Goal: Find specific page/section: Find specific page/section

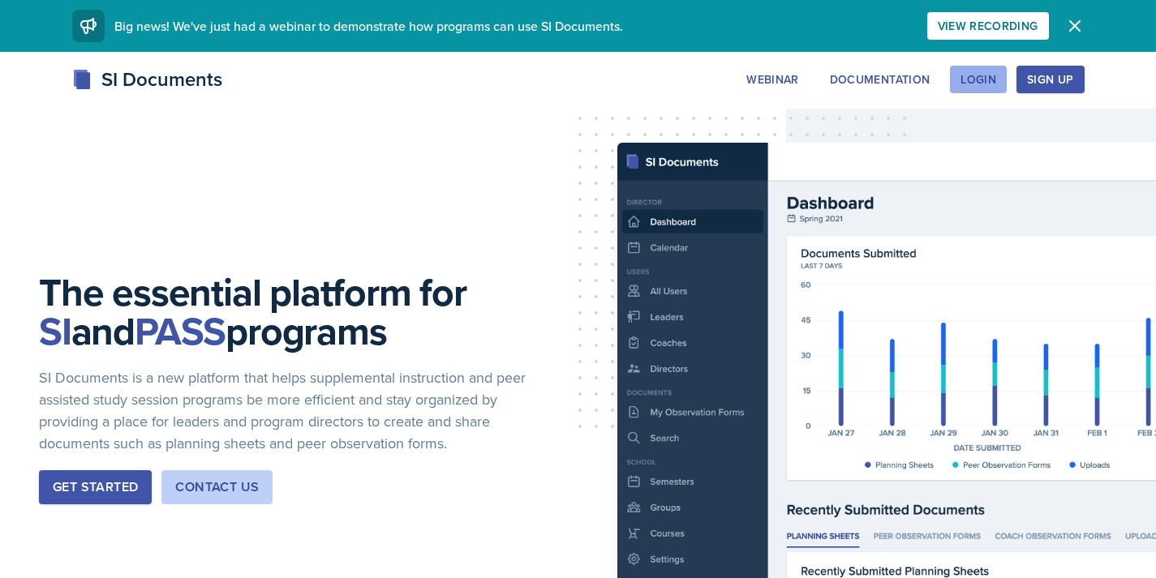
click at [983, 78] on div "Login" at bounding box center [979, 79] width 36 height 13
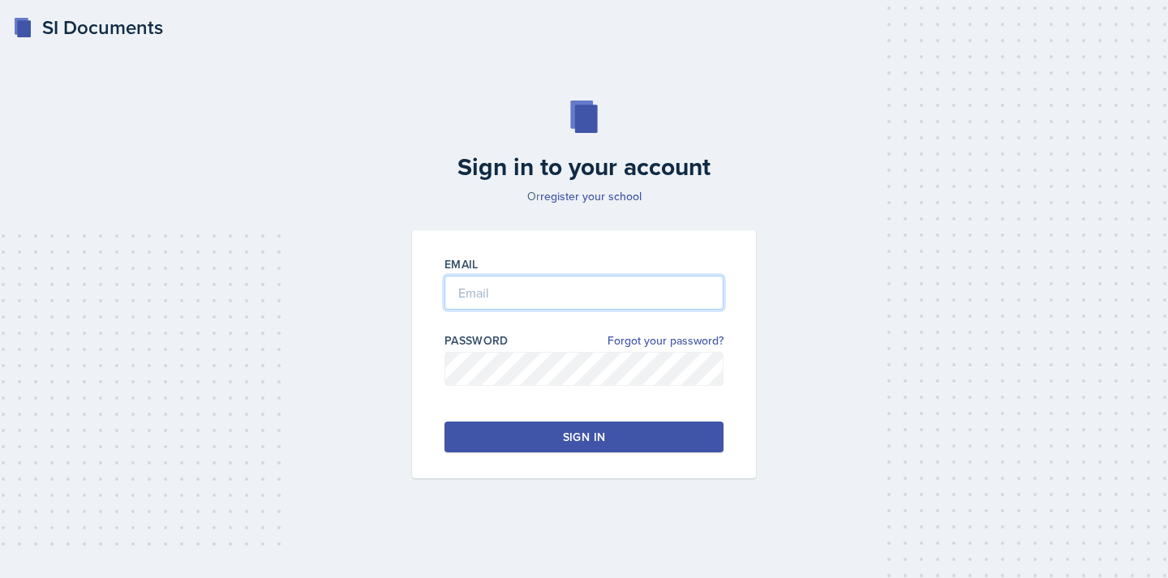
click at [500, 283] on input "email" at bounding box center [584, 293] width 279 height 34
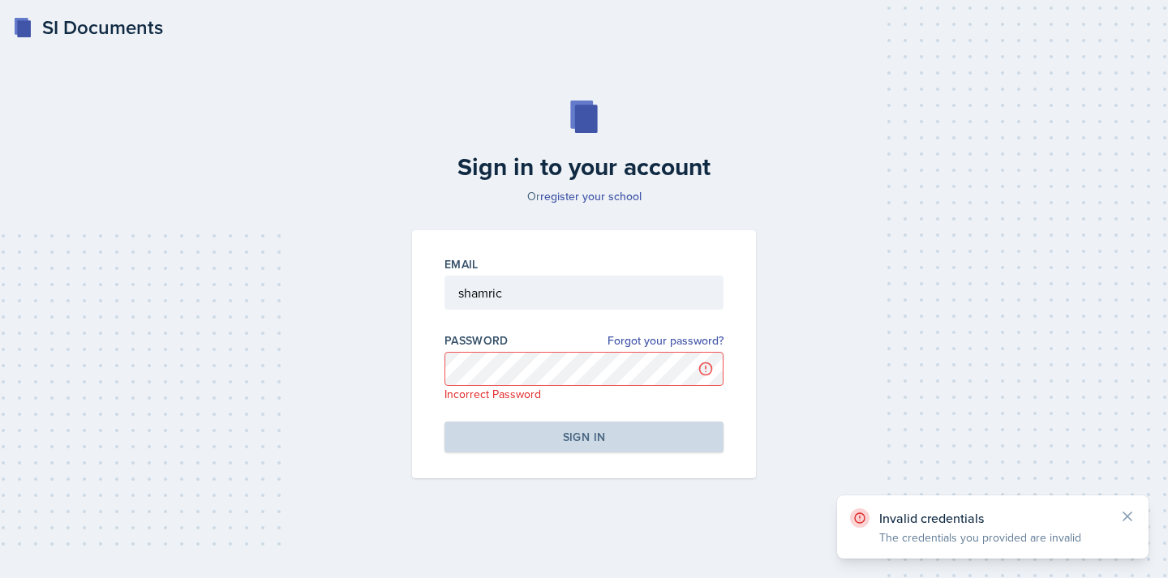
click at [540, 338] on div "Password Forgot your password?" at bounding box center [584, 341] width 279 height 16
click at [531, 296] on input "shamric" at bounding box center [584, 293] width 279 height 34
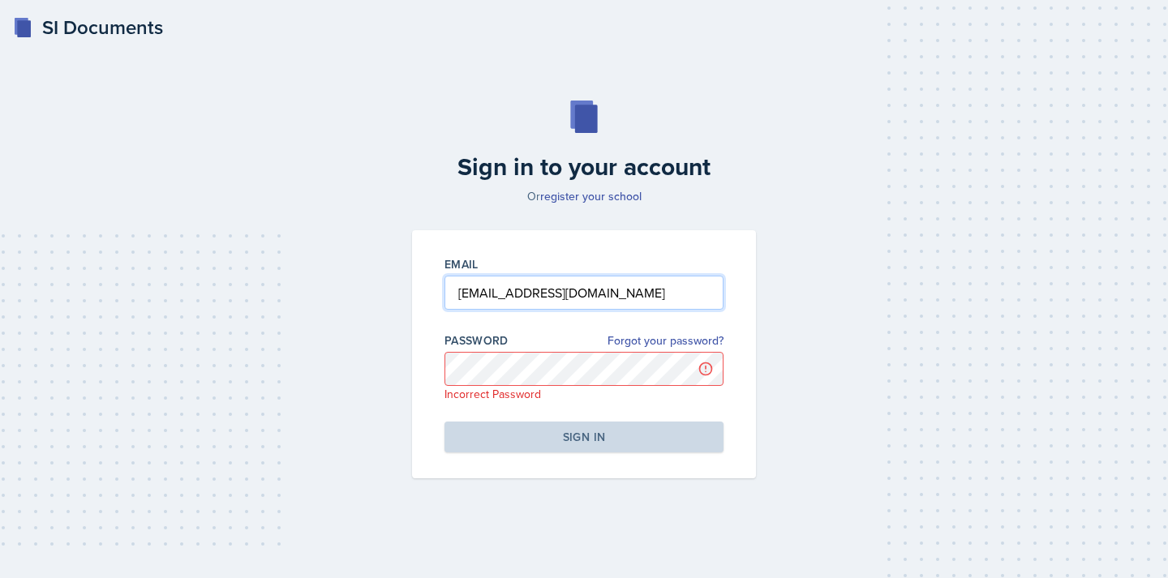
type input "[EMAIL_ADDRESS][DOMAIN_NAME]"
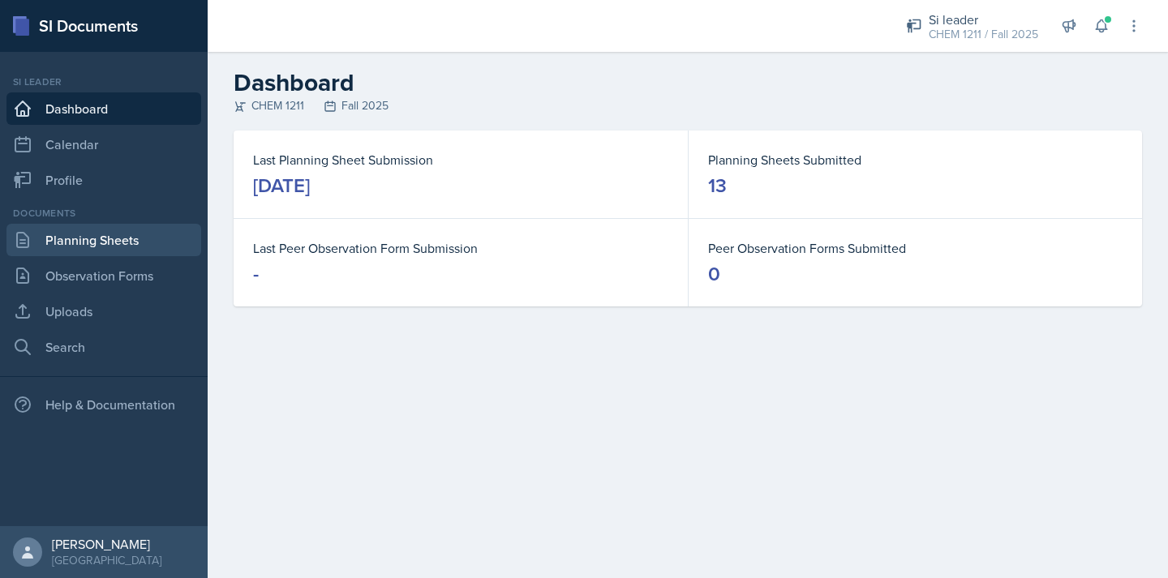
click at [103, 239] on link "Planning Sheets" at bounding box center [103, 240] width 195 height 32
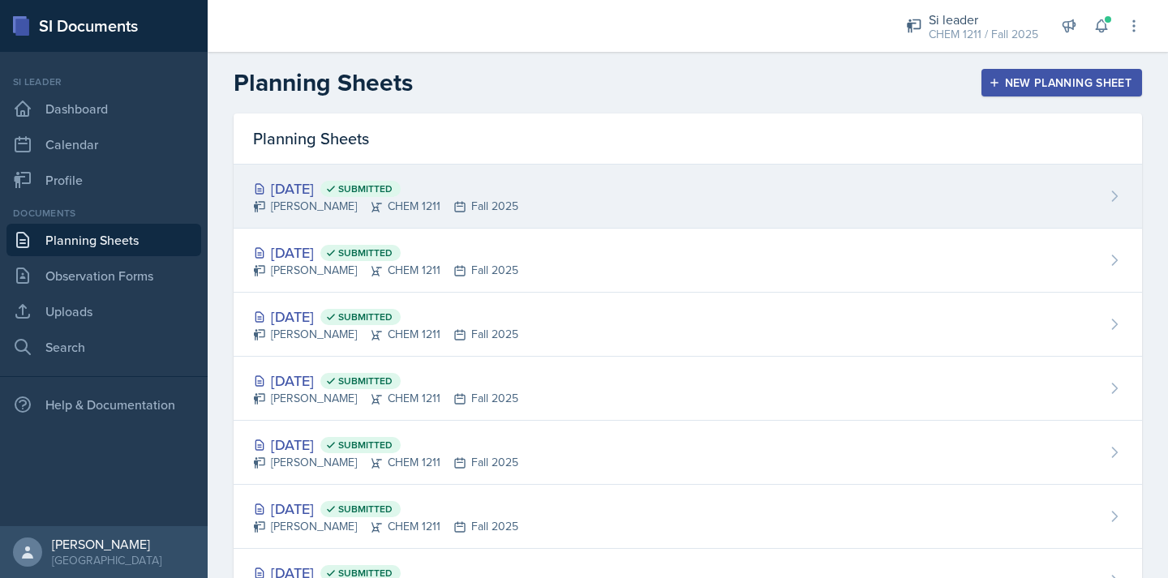
click at [337, 193] on icon at bounding box center [330, 188] width 11 height 11
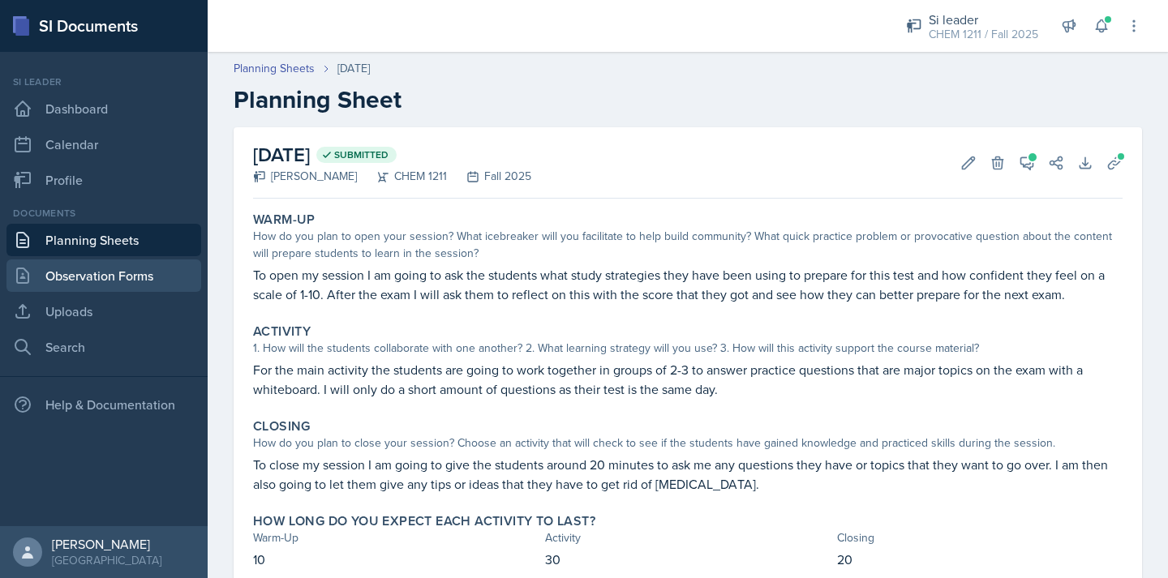
click at [120, 285] on link "Observation Forms" at bounding box center [103, 276] width 195 height 32
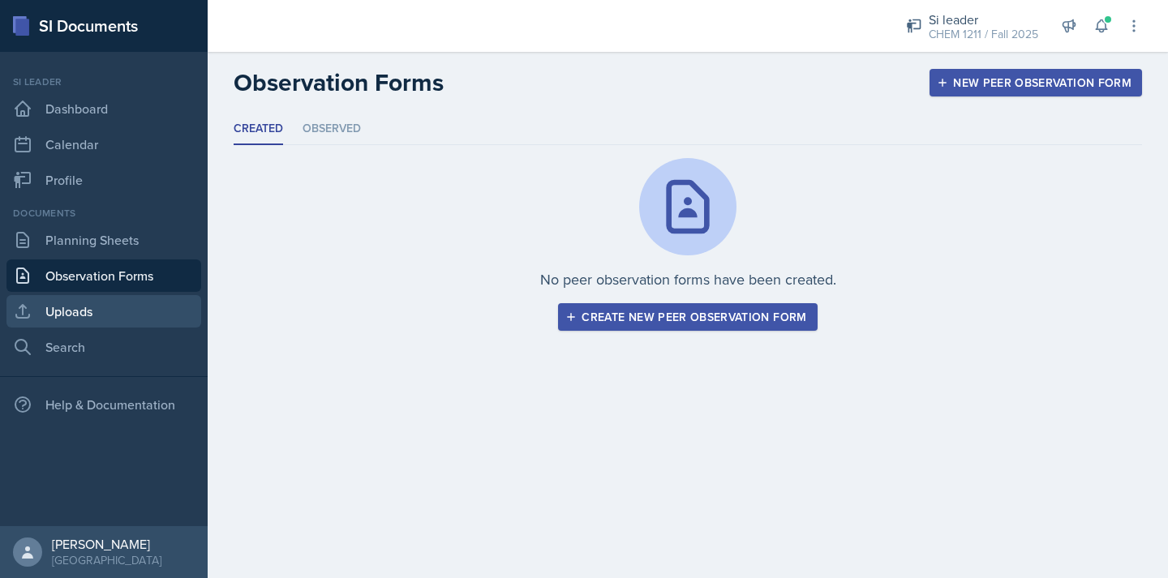
click at [121, 312] on link "Uploads" at bounding box center [103, 311] width 195 height 32
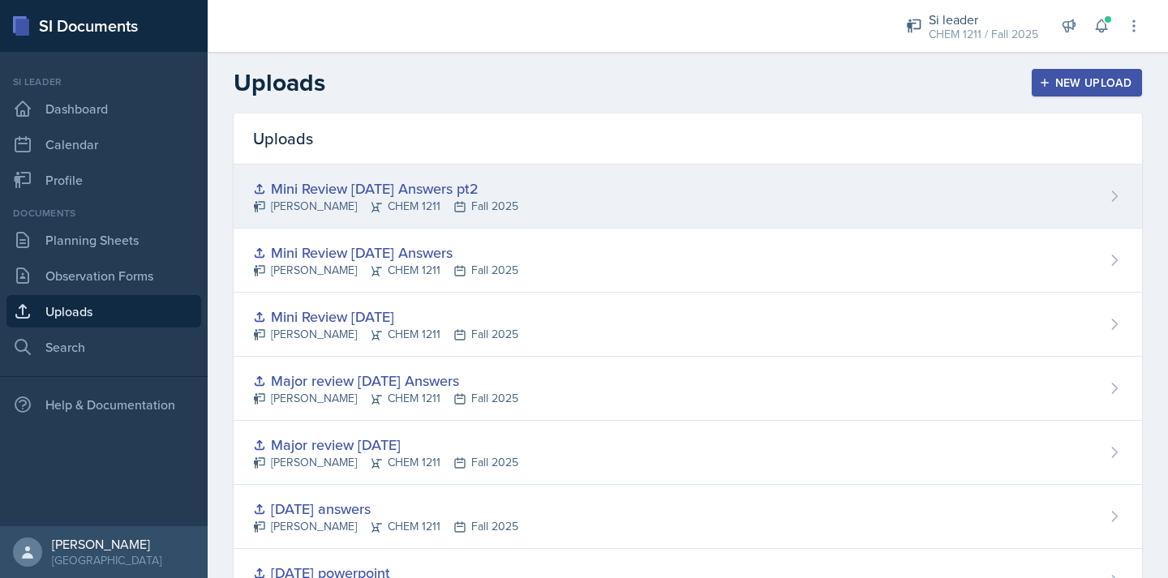
click at [513, 202] on div "[PERSON_NAME] CHEM 1211 Fall 2025" at bounding box center [385, 206] width 265 height 17
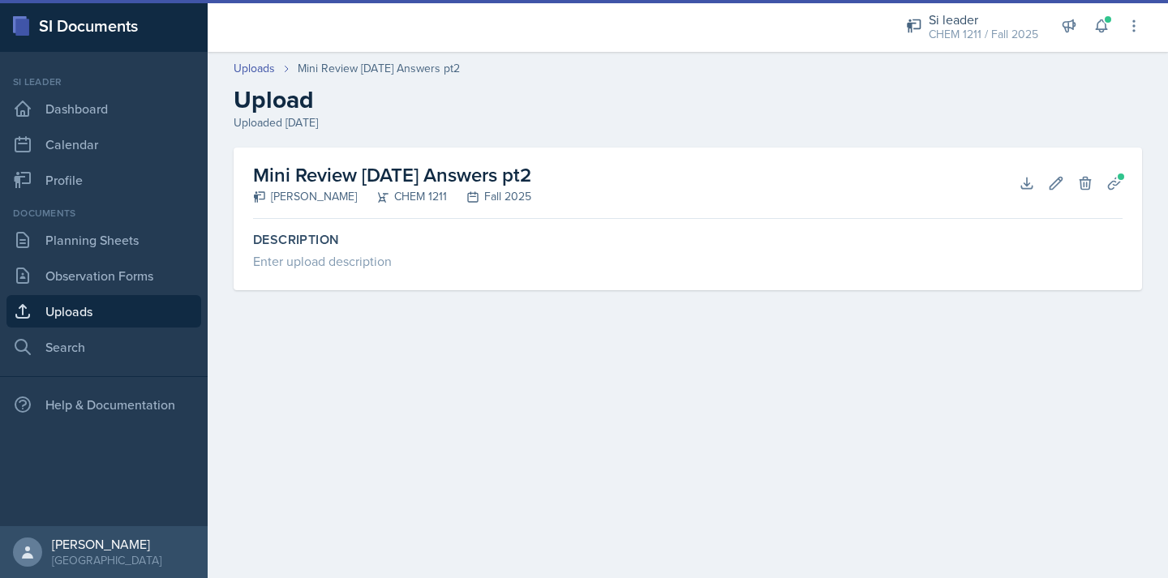
click at [103, 311] on link "Uploads" at bounding box center [103, 311] width 195 height 32
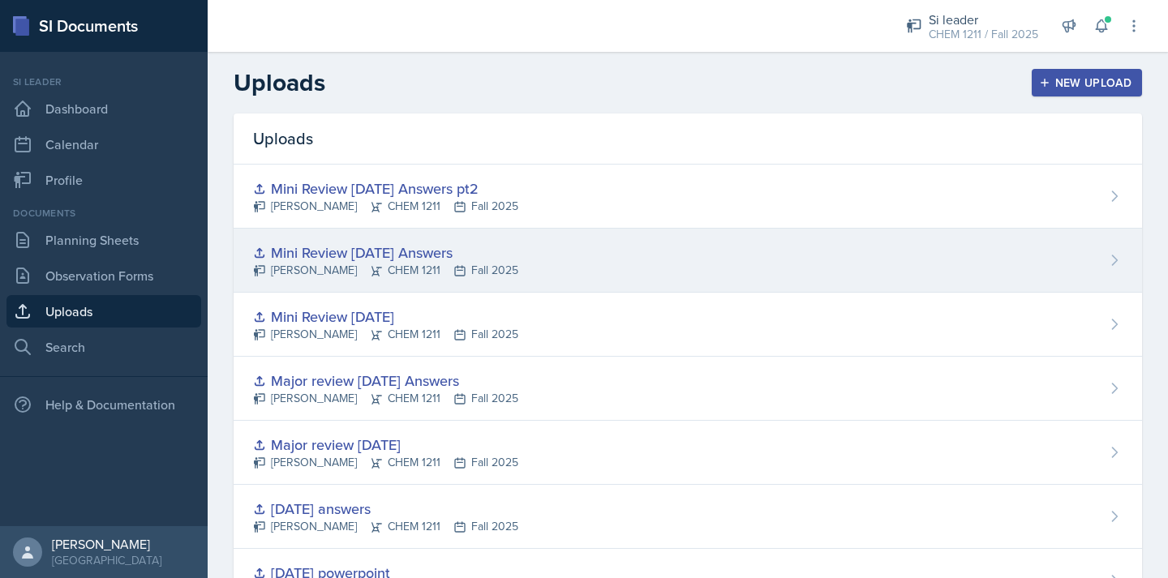
click at [527, 269] on div "Mini Review [DATE] Answers [PERSON_NAME] CHEM 1211 Fall 2025" at bounding box center [688, 261] width 909 height 64
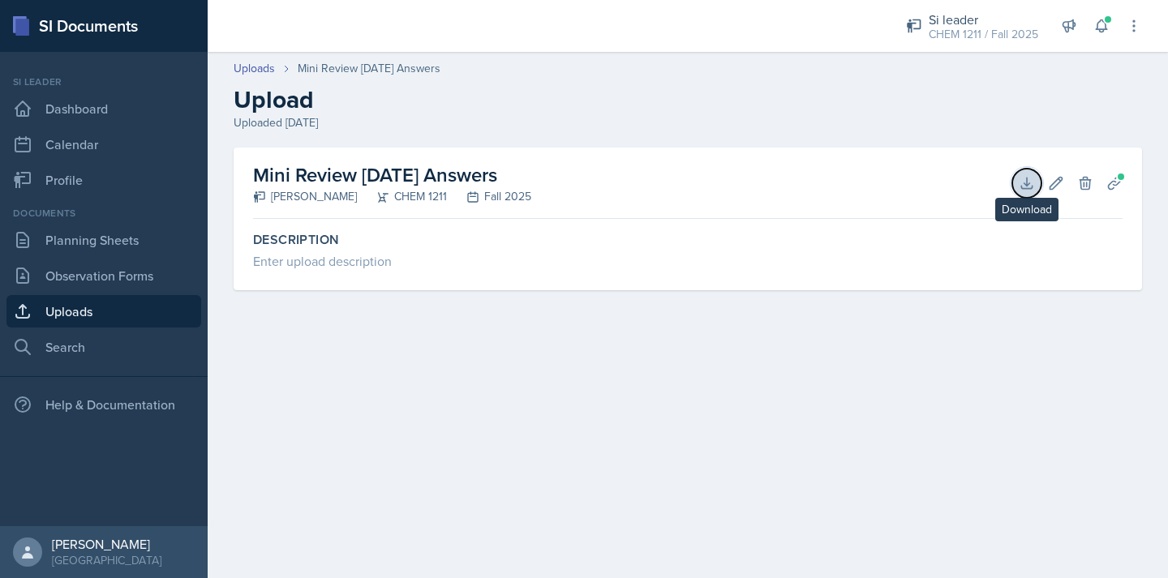
click at [1027, 191] on icon at bounding box center [1027, 183] width 16 height 16
click at [118, 303] on link "Uploads" at bounding box center [103, 311] width 195 height 32
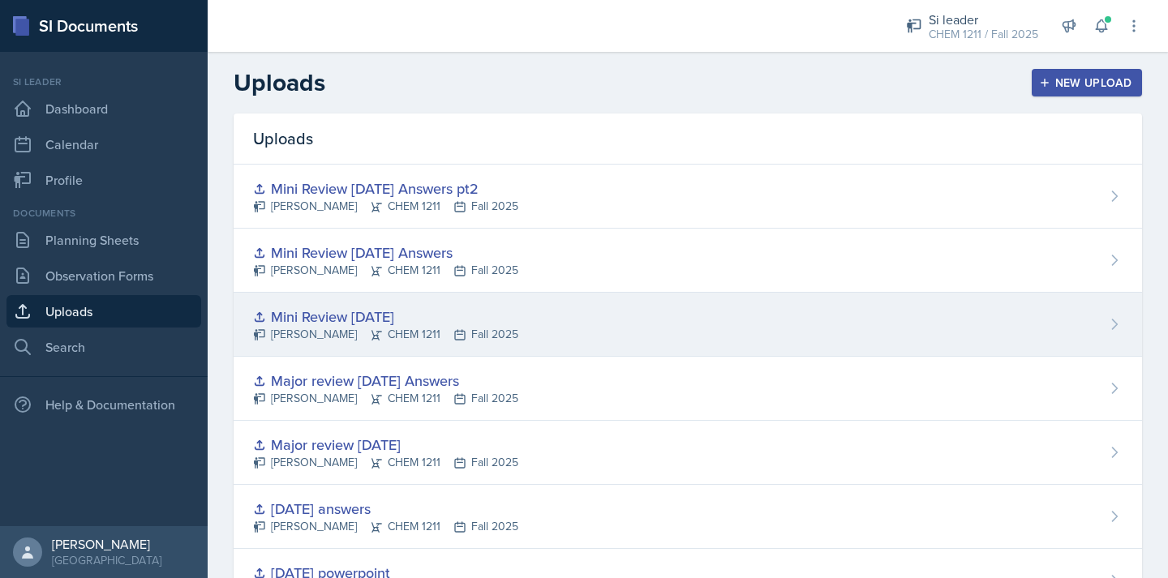
click at [386, 320] on div "Mini Review [DATE]" at bounding box center [385, 317] width 265 height 22
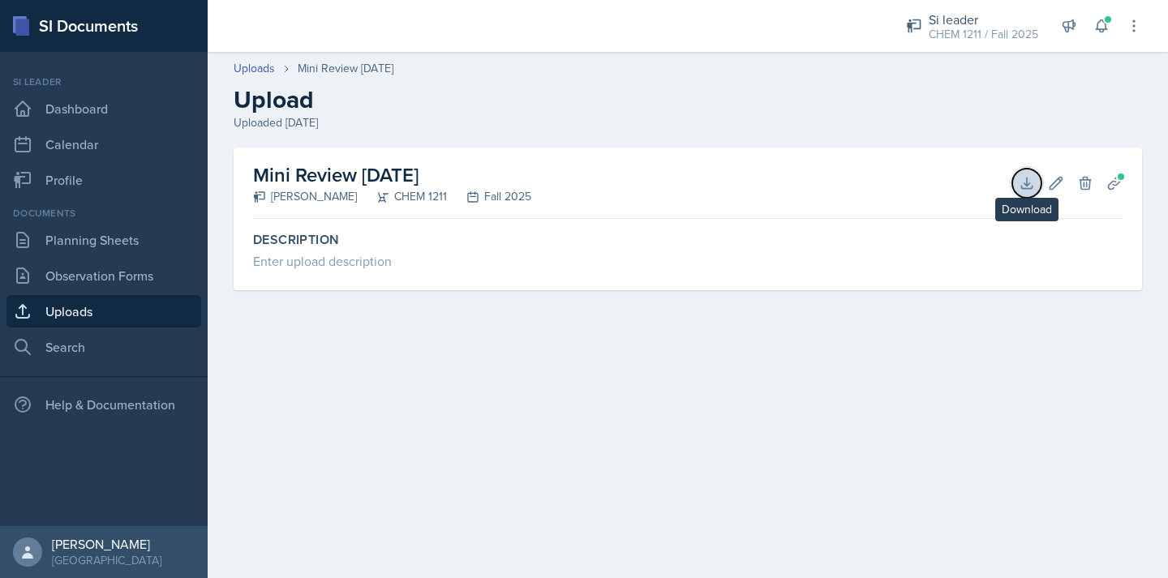
click at [1020, 182] on icon at bounding box center [1027, 183] width 16 height 16
